Goal: Task Accomplishment & Management: Complete application form

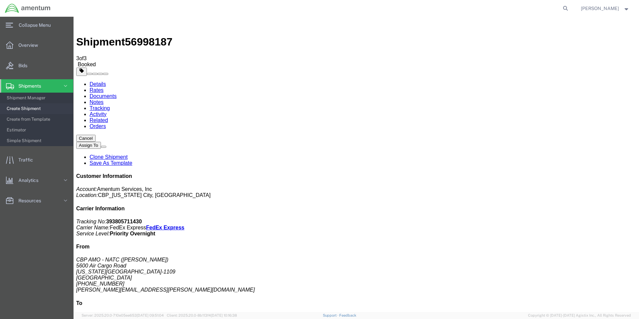
click at [31, 105] on span "Create Shipment" at bounding box center [38, 108] width 62 height 13
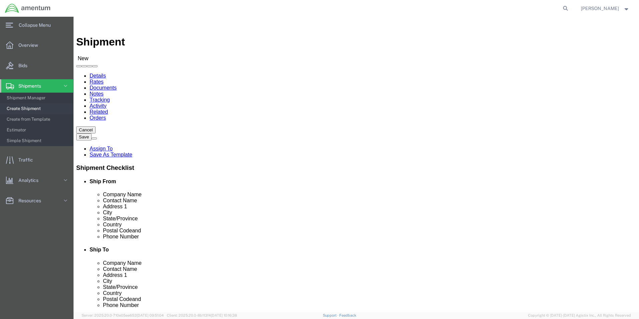
select select "MYPROFILE"
select select "OK"
type input "SER"
select select "49917"
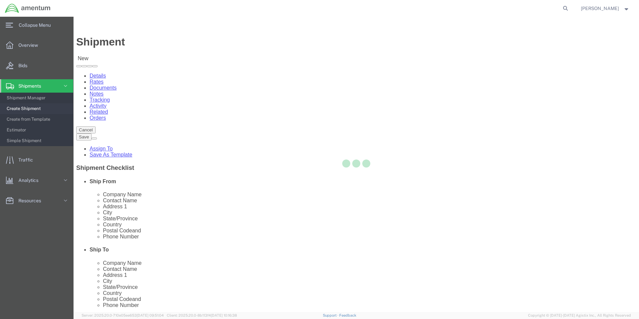
select select "FL"
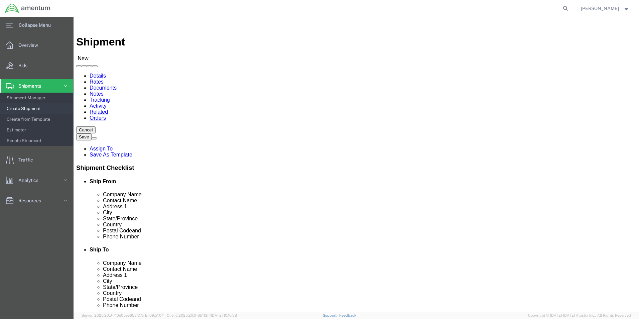
click input "text"
type input "[PERSON_NAME]"
click p "- Amentum Services, Inc. - ([PERSON_NAME]) [STREET_ADDRESS]"
select select
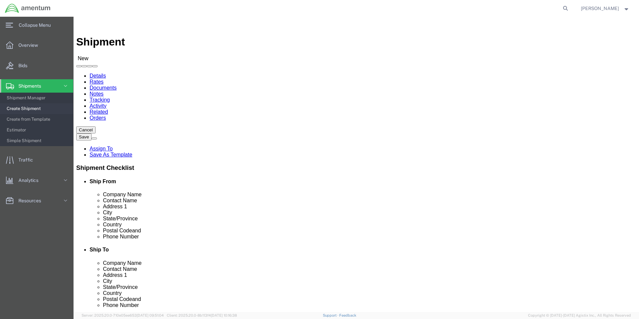
select select "FL"
type input "[PERSON_NAME]"
click input "text"
click div "Location Select Select My Profile Location [PHONE_NUMBER] [PHONE_NUMBER] [PHONE…"
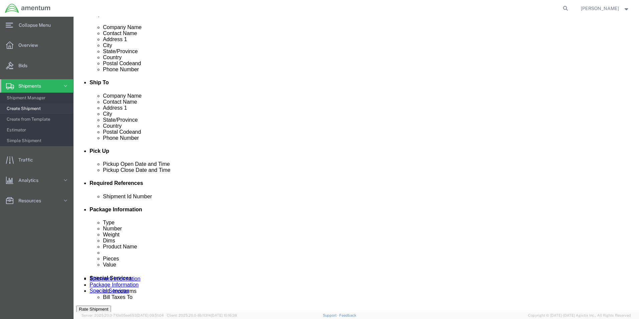
click button "Add reference"
click input "text"
type input "612-007342"
select select "CUSTREF"
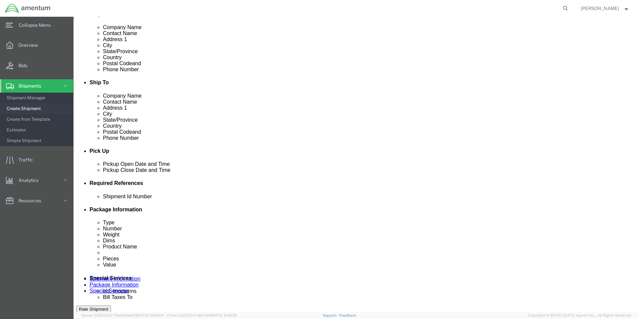
type input "612-007342"
select select "DEPT"
type input "c"
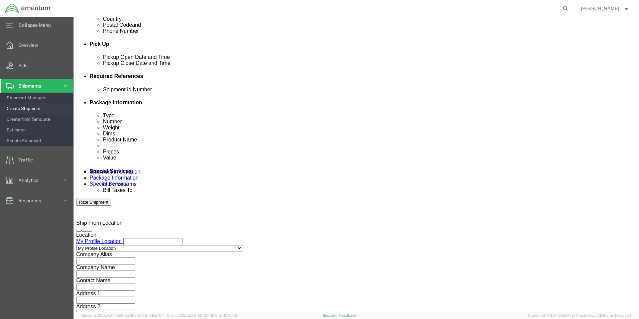
scroll to position [279, 0]
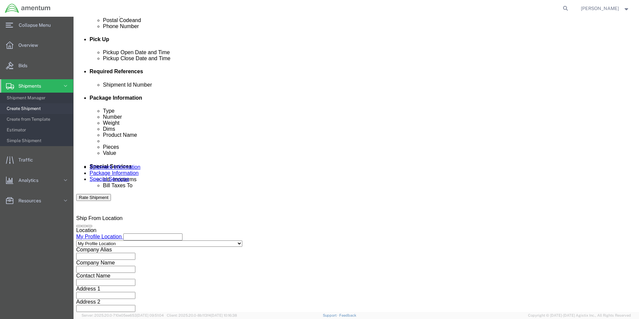
type input "CBP"
click button "Continue"
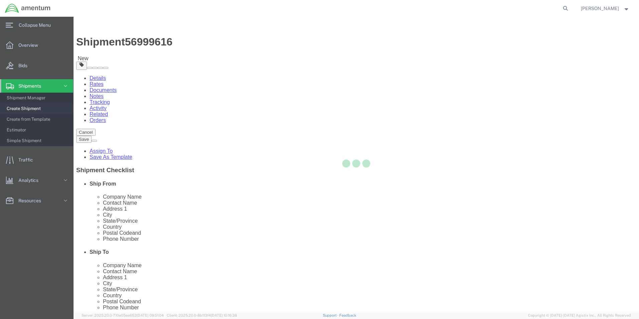
select select "CBOX"
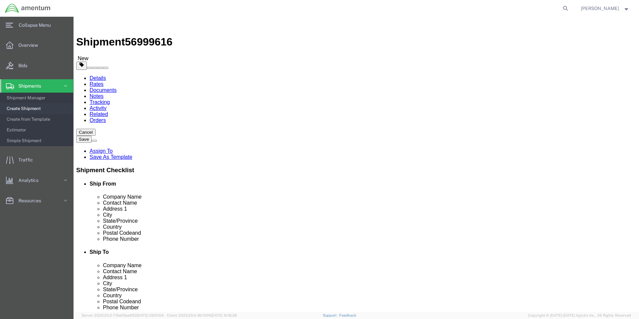
click input "text"
type input "18"
type input "12"
type input "13"
type input "9"
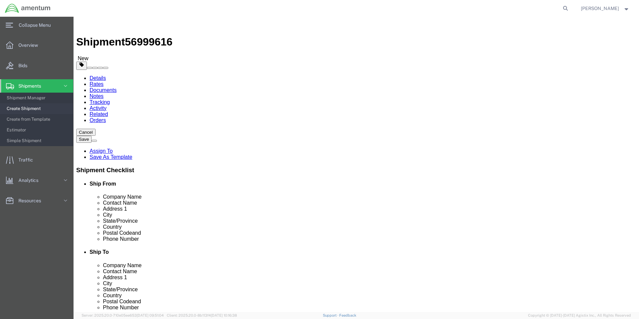
click link "Add Content"
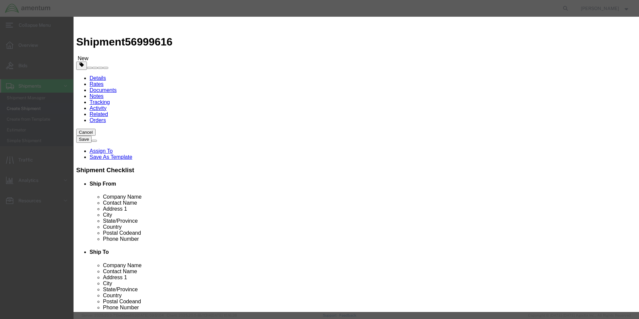
click input "text"
type input "GOGGLES"
type input "2.00"
type input "20000.00"
select select "USD"
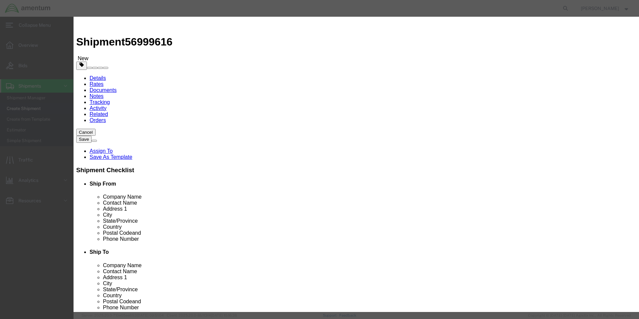
drag, startPoint x: 427, startPoint y: 234, endPoint x: 423, endPoint y: 240, distance: 7.2
click button "Save & Close"
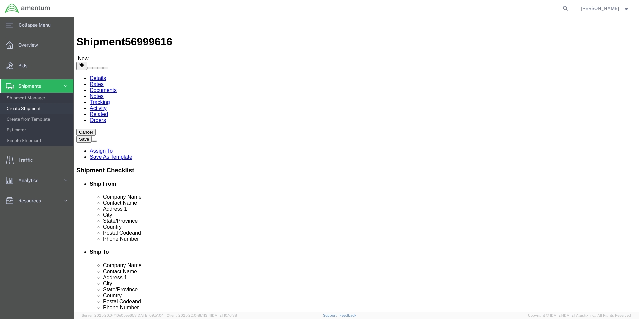
click icon
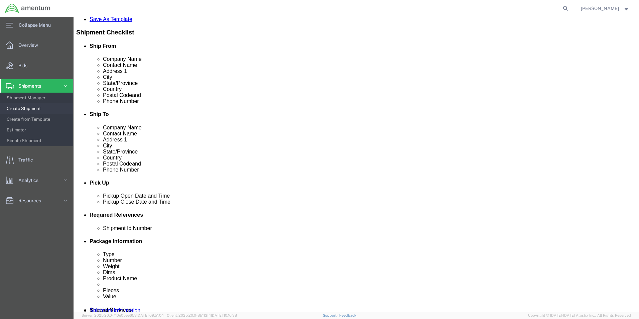
scroll to position [200, 0]
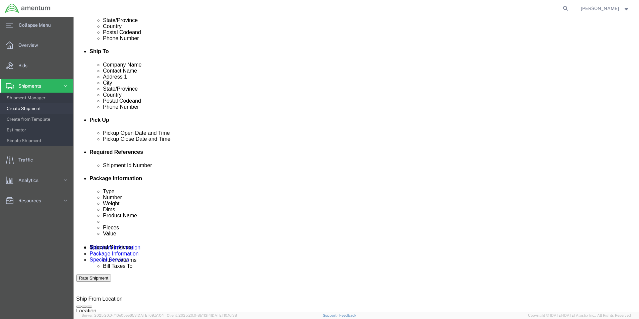
click input "612-007342"
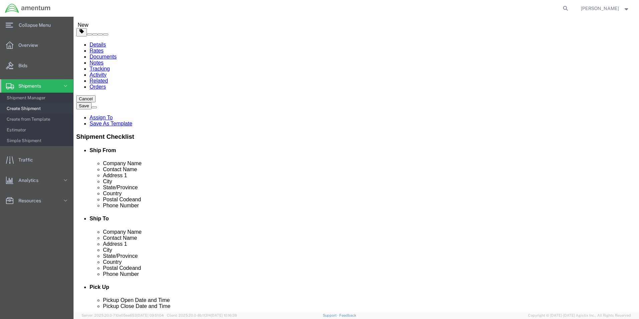
type input "10623, 10627"
drag, startPoint x: 466, startPoint y: 280, endPoint x: 270, endPoint y: 241, distance: 199.6
click button "Rate Shipment"
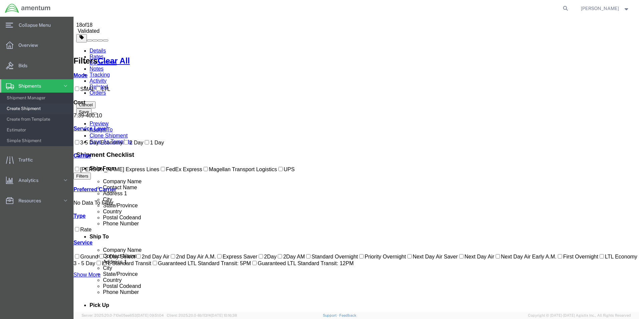
drag, startPoint x: 419, startPoint y: 178, endPoint x: 321, endPoint y: 164, distance: 98.9
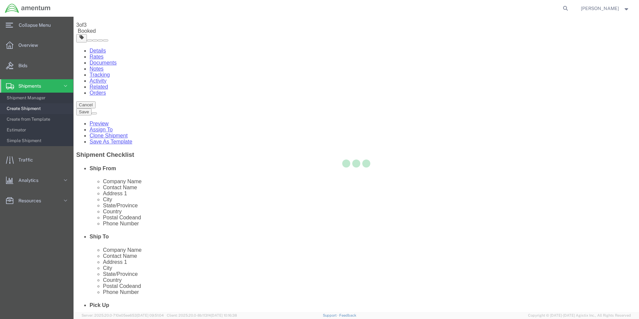
scroll to position [0, 0]
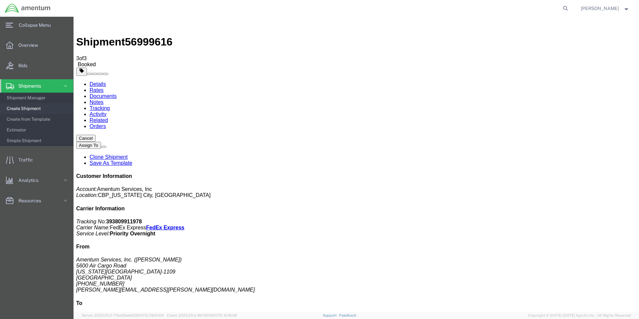
drag, startPoint x: 304, startPoint y: 119, endPoint x: 314, endPoint y: 162, distance: 44.8
